Goal: Book appointment/travel/reservation

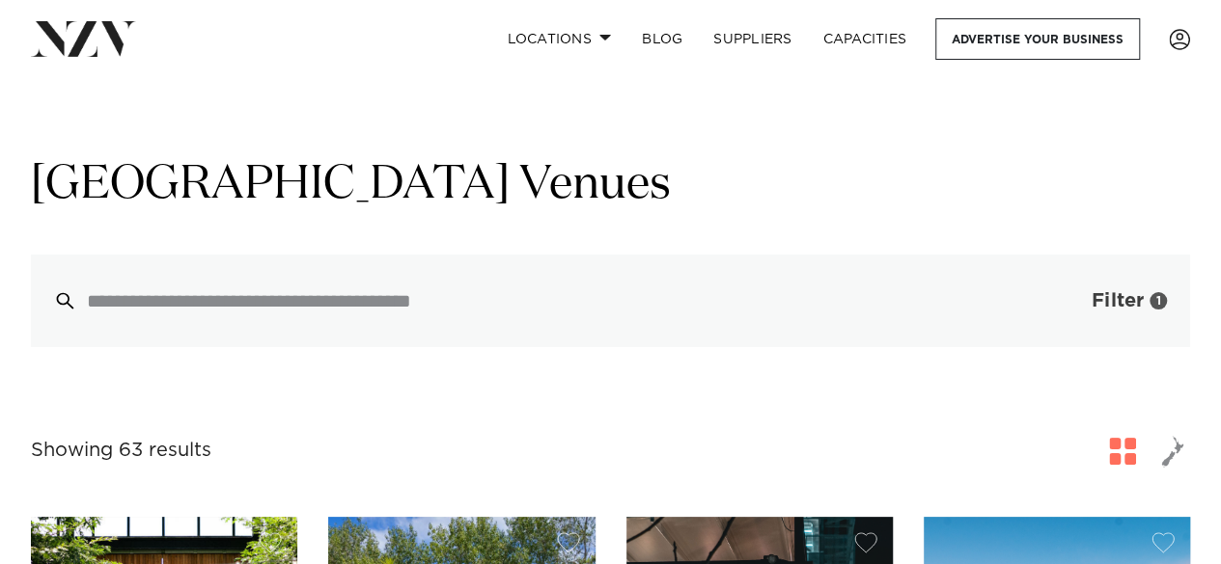
click at [1148, 293] on button "Filter 1" at bounding box center [1110, 301] width 160 height 93
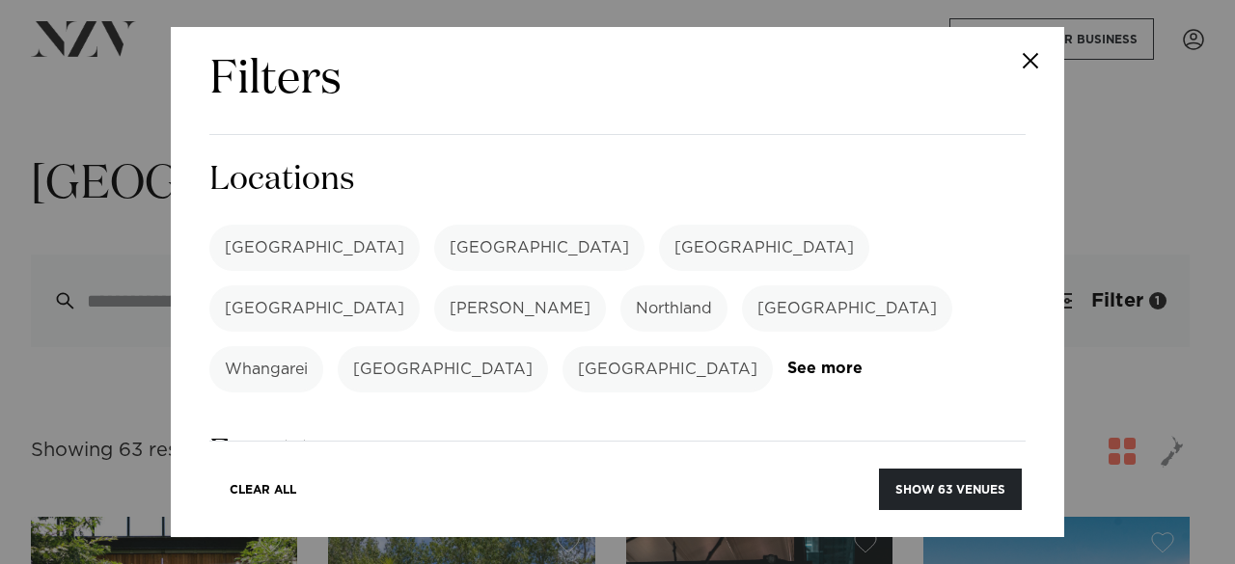
click at [262, 254] on label "[GEOGRAPHIC_DATA]" at bounding box center [314, 248] width 210 height 46
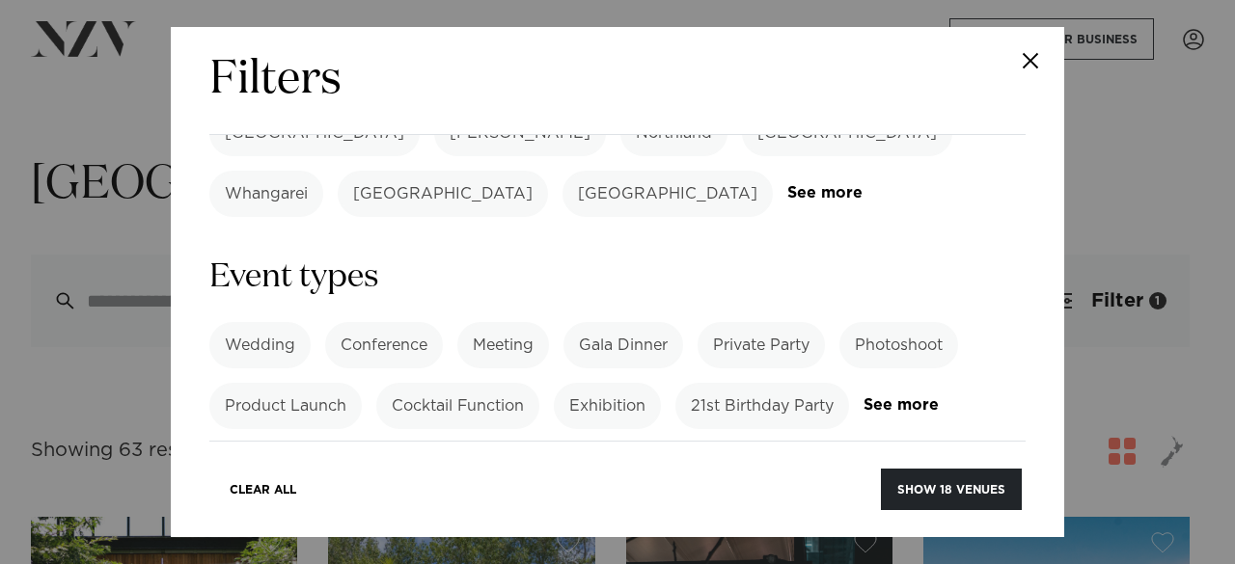
scroll to position [198, 0]
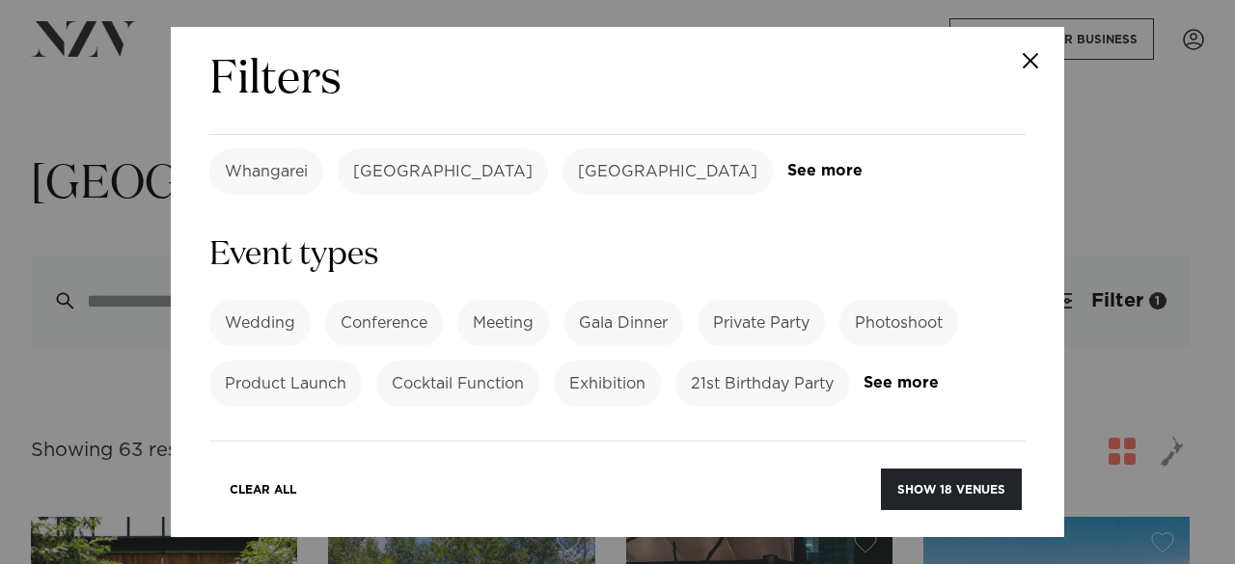
click at [790, 300] on label "Private Party" at bounding box center [761, 323] width 127 height 46
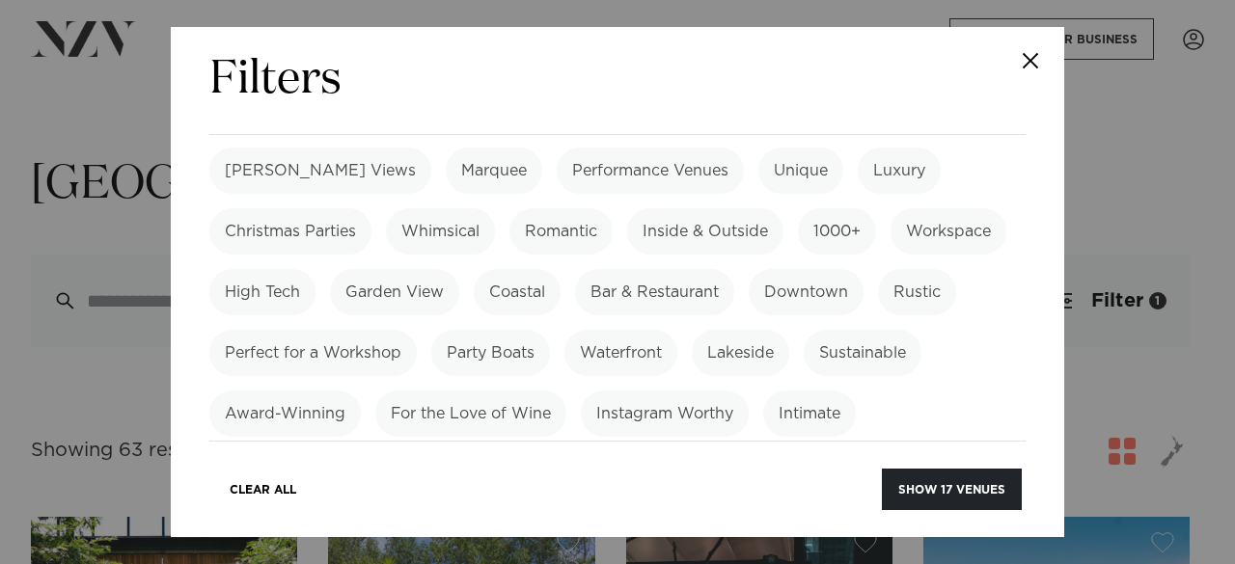
scroll to position [690, 0]
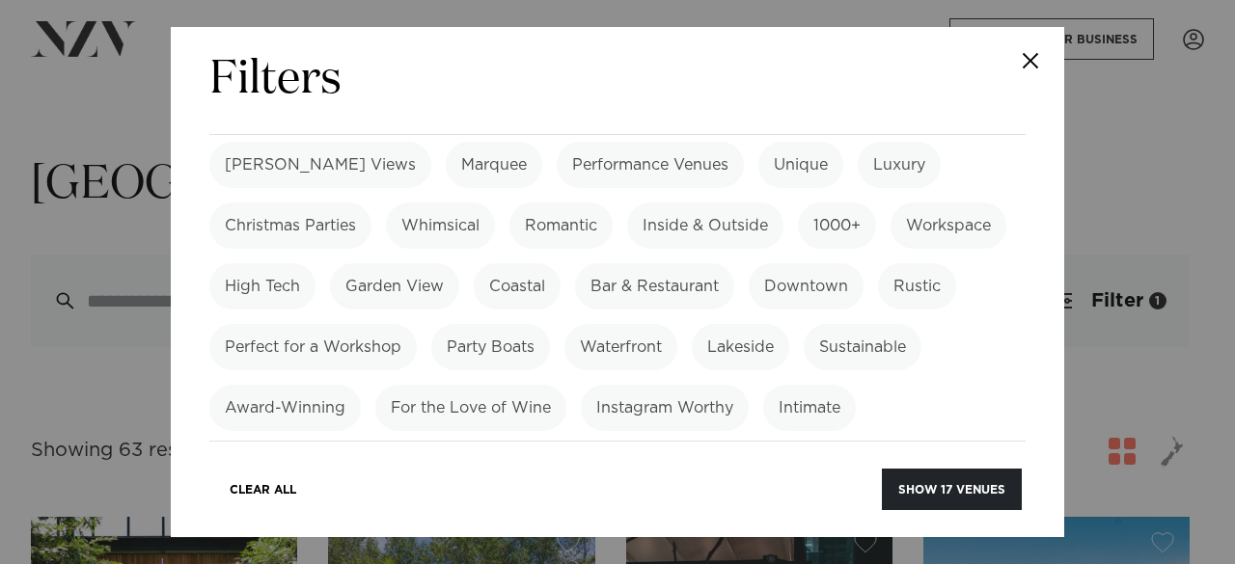
click at [459, 263] on label "Garden View" at bounding box center [394, 286] width 129 height 46
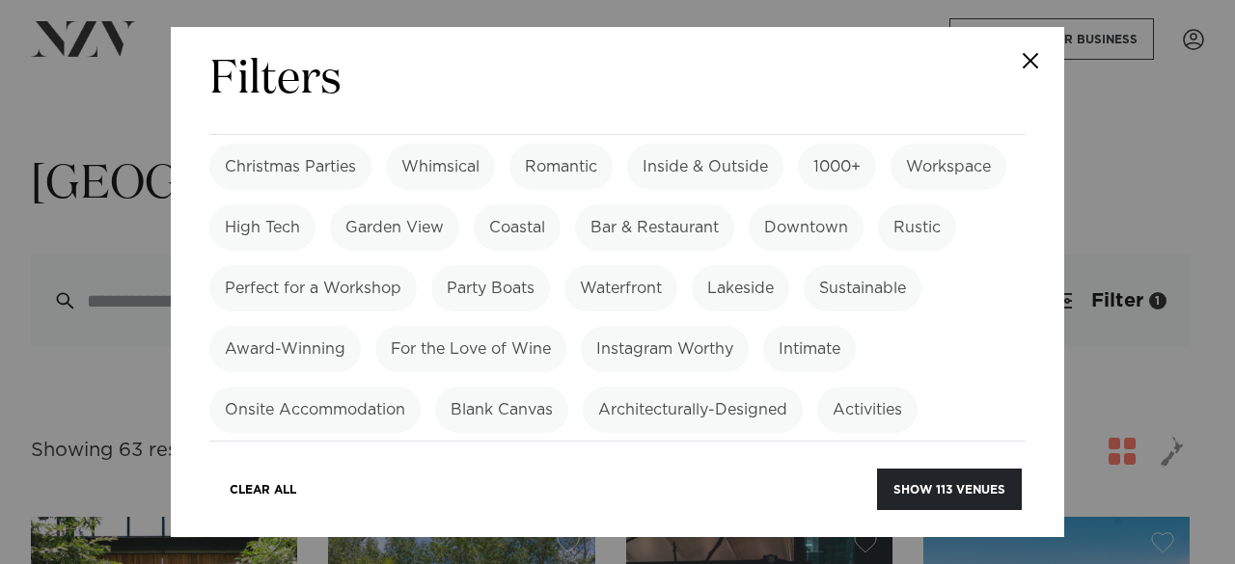
scroll to position [736, 0]
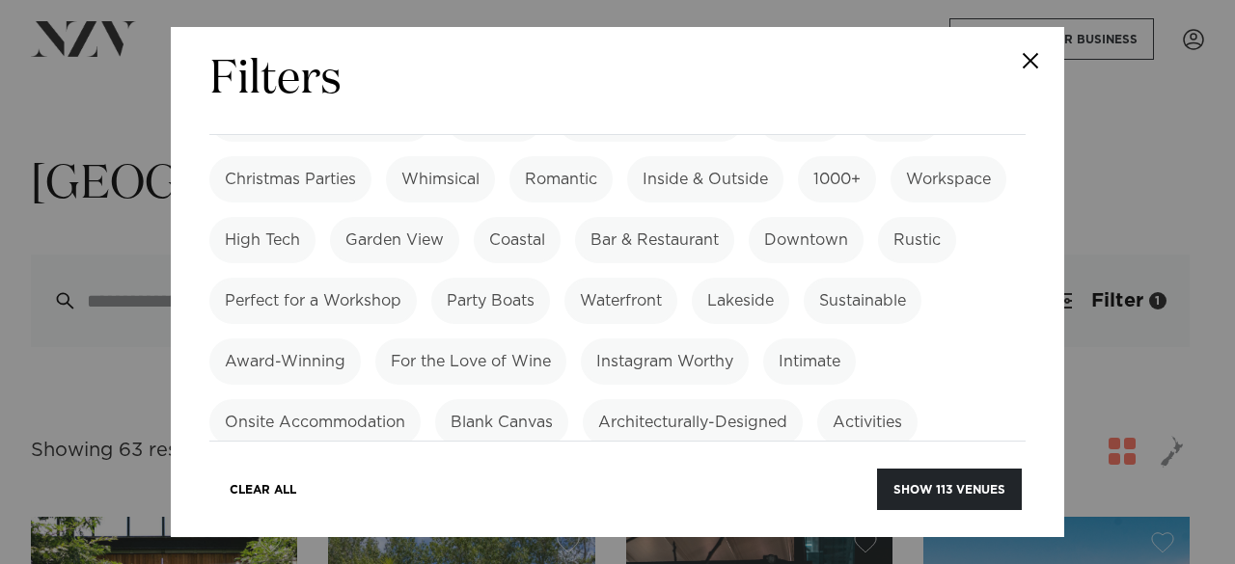
click at [490, 399] on label "Blank Canvas" at bounding box center [501, 422] width 133 height 46
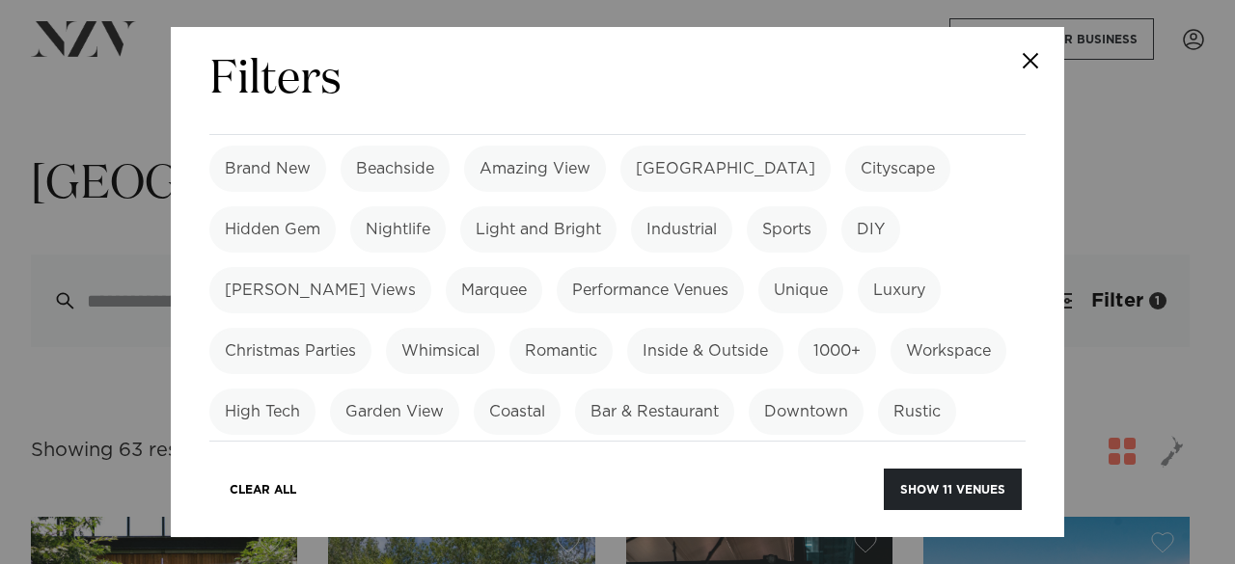
scroll to position [566, 0]
click at [878, 215] on label "DIY" at bounding box center [870, 228] width 59 height 46
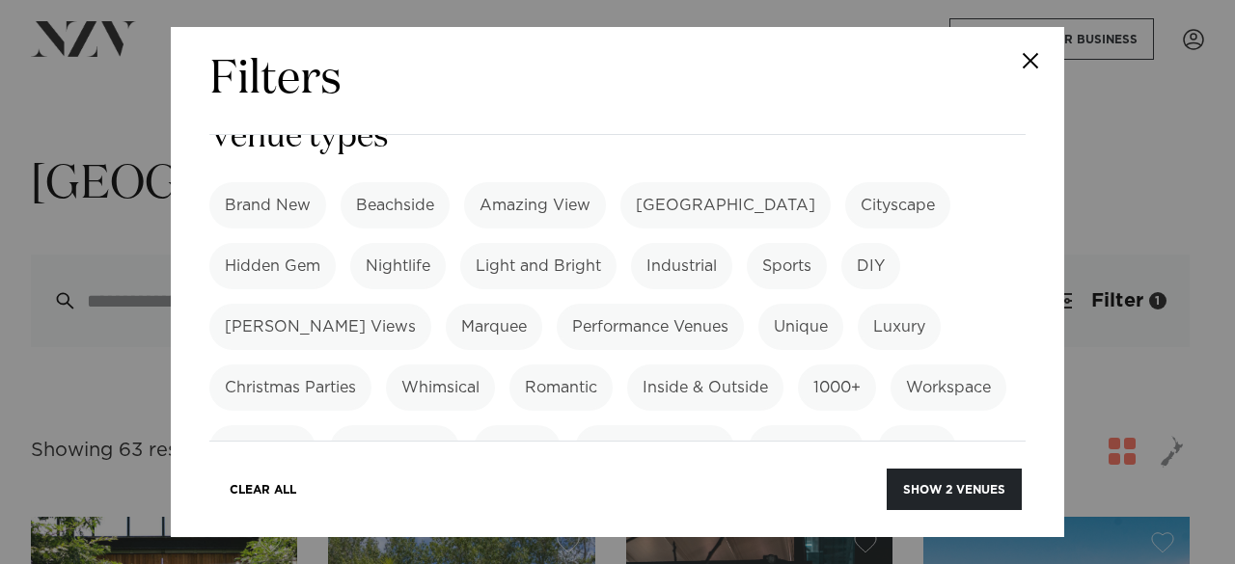
scroll to position [526, 0]
click at [866, 245] on label "DIY" at bounding box center [870, 268] width 59 height 46
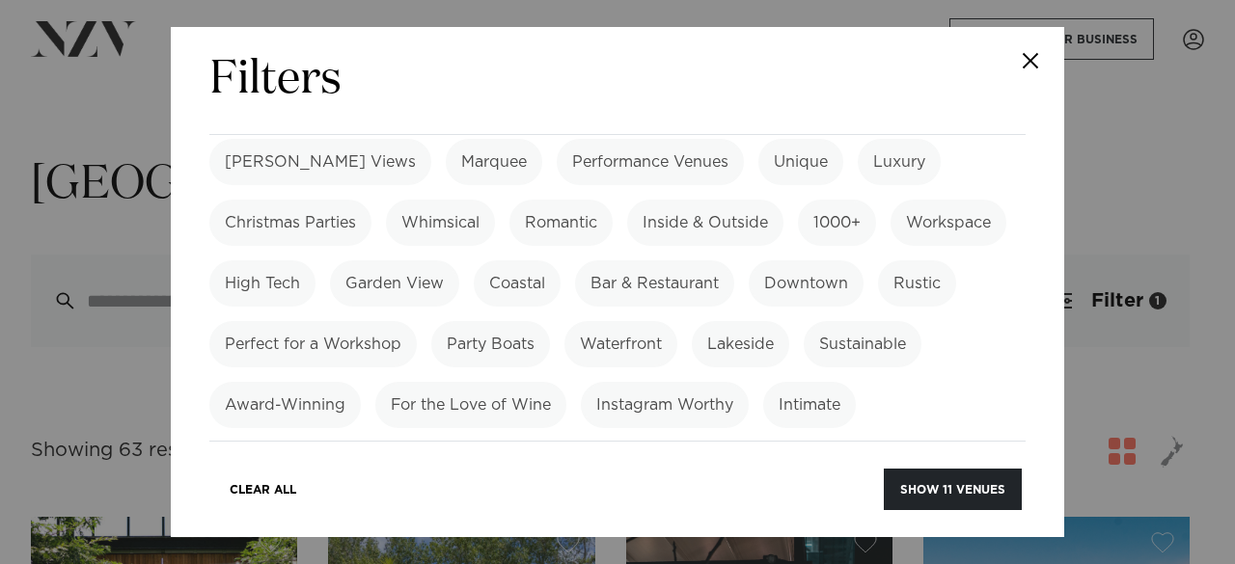
scroll to position [738, 0]
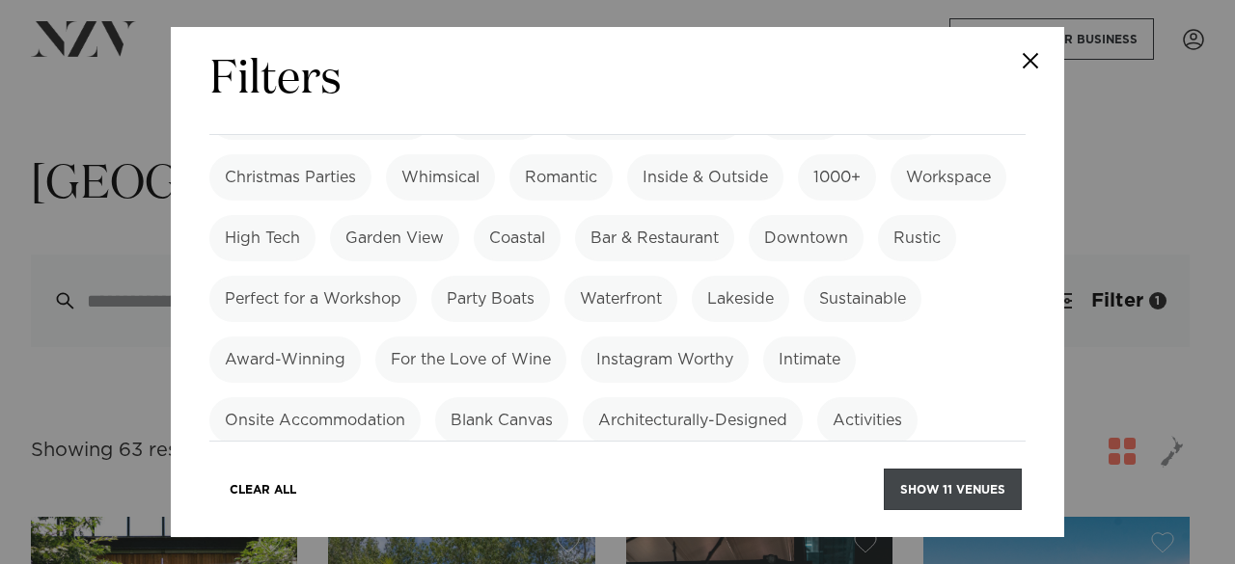
click at [901, 487] on button "Show 11 venues" at bounding box center [953, 489] width 138 height 41
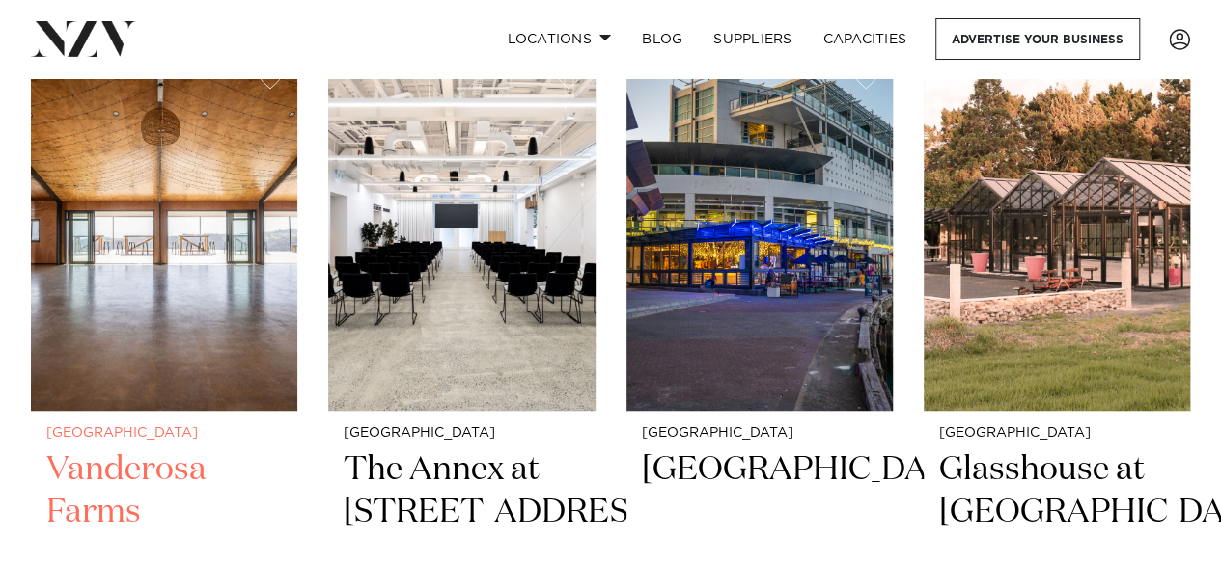
scroll to position [460, 0]
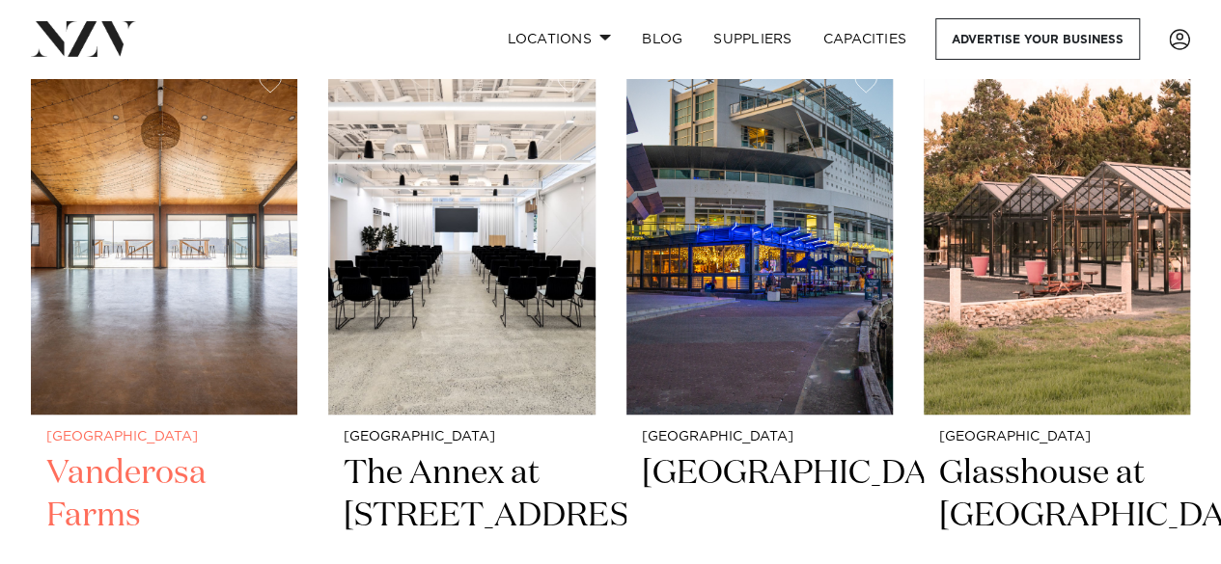
click at [160, 261] on img at bounding box center [164, 236] width 266 height 358
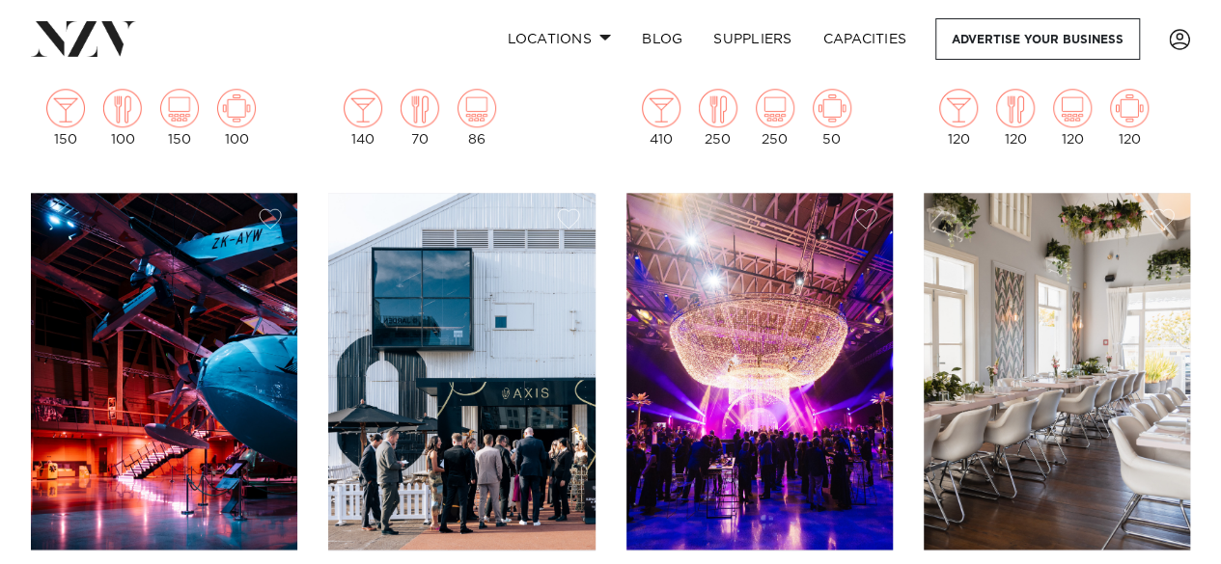
scroll to position [1133, 0]
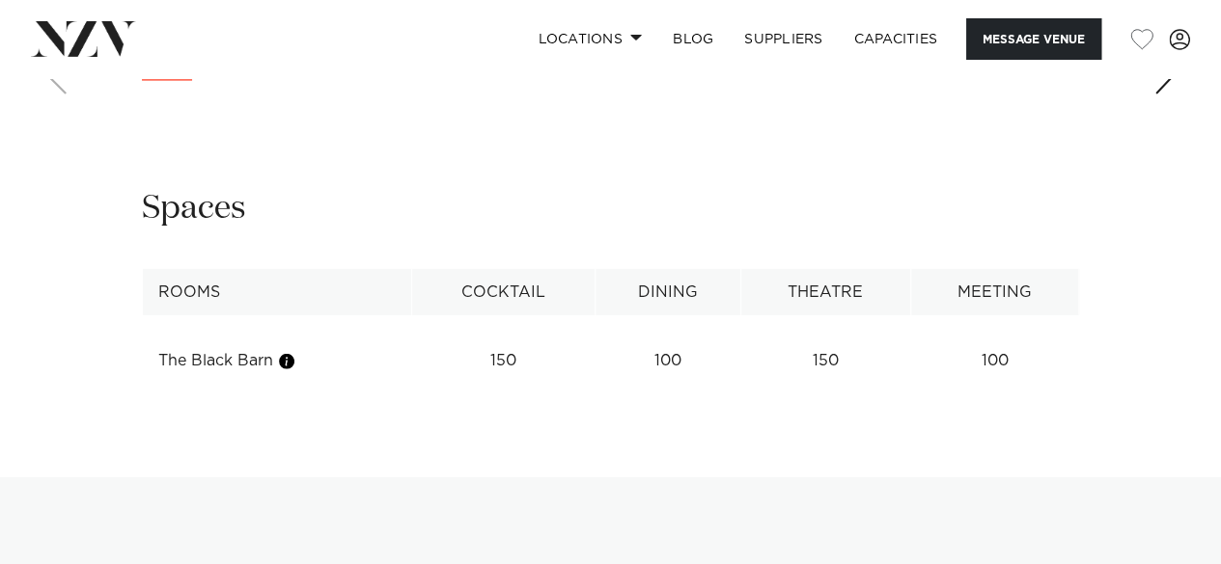
scroll to position [2613, 0]
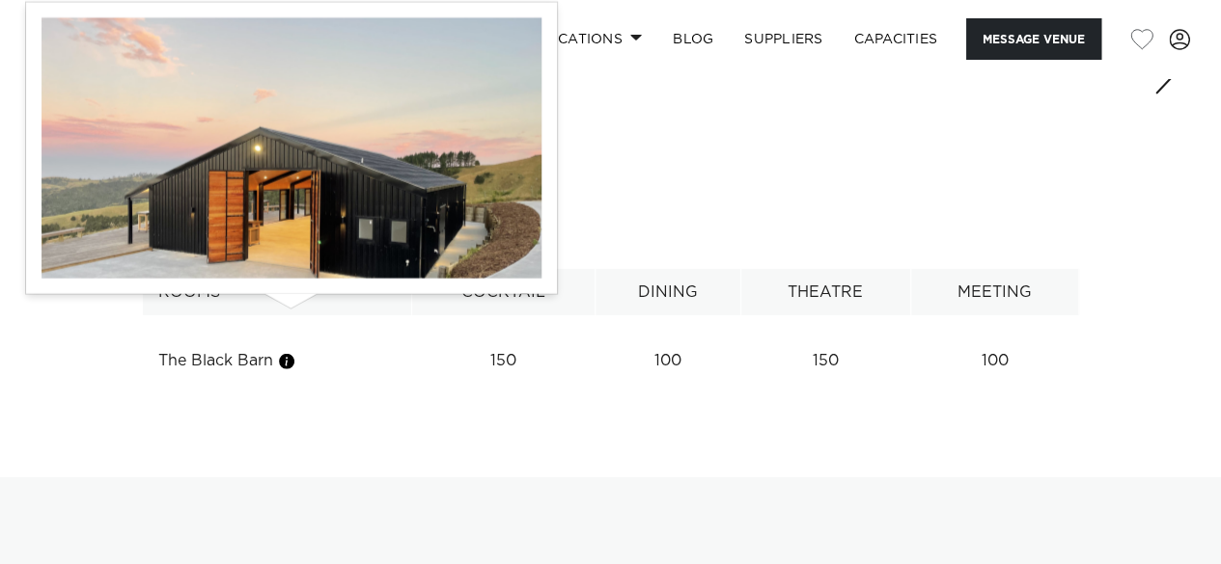
click at [289, 352] on button "button" at bounding box center [286, 361] width 19 height 19
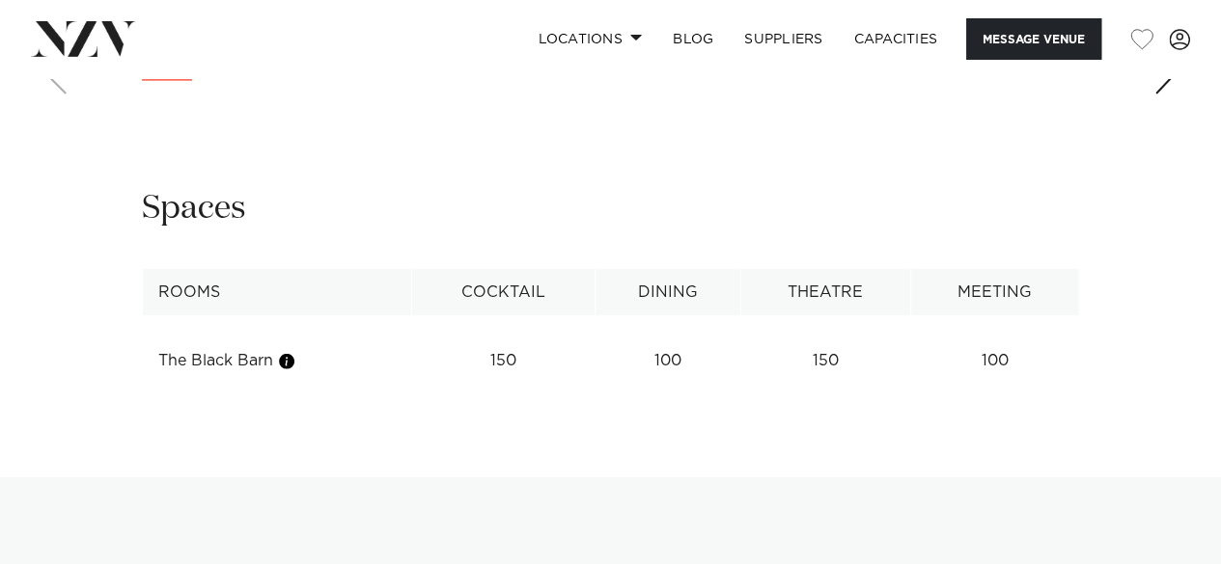
click at [509, 338] on td "150" at bounding box center [502, 361] width 183 height 47
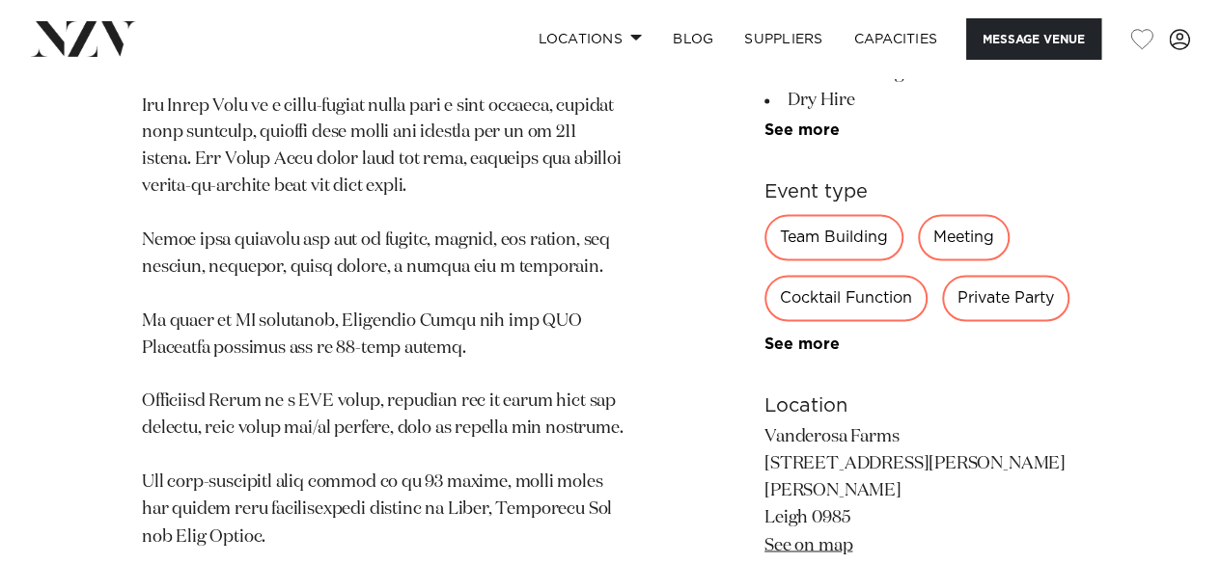
scroll to position [1294, 0]
click at [1017, 274] on div "Private Party" at bounding box center [1005, 297] width 127 height 46
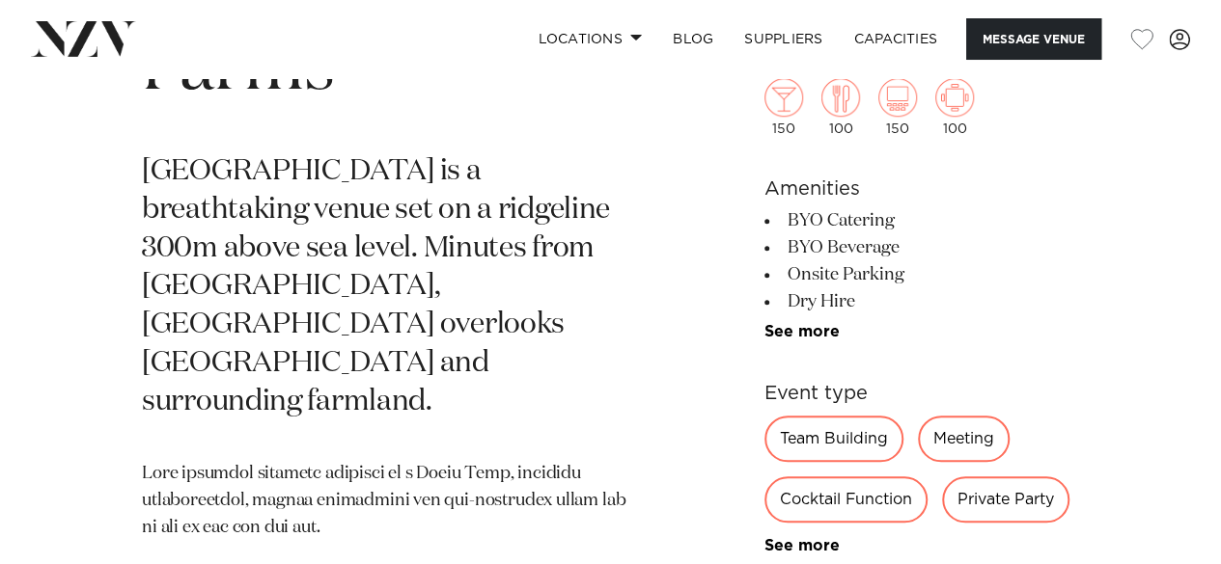
scroll to position [770, 0]
